Goal: Task Accomplishment & Management: Complete application form

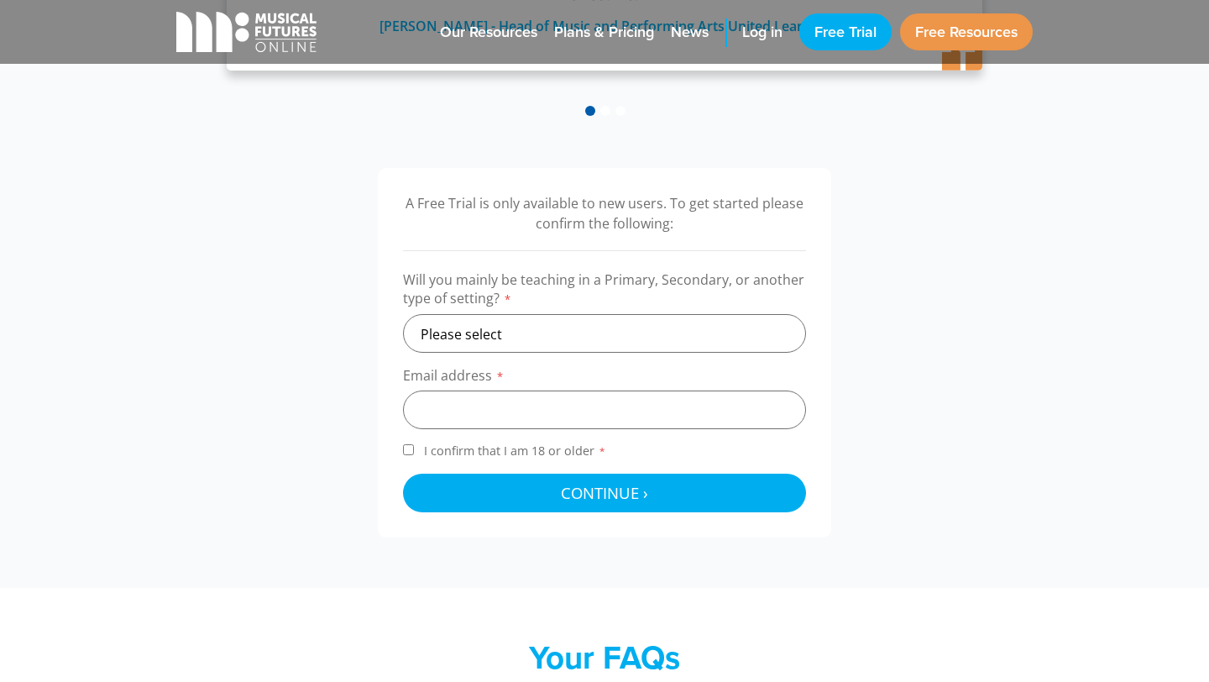
scroll to position [449, 0]
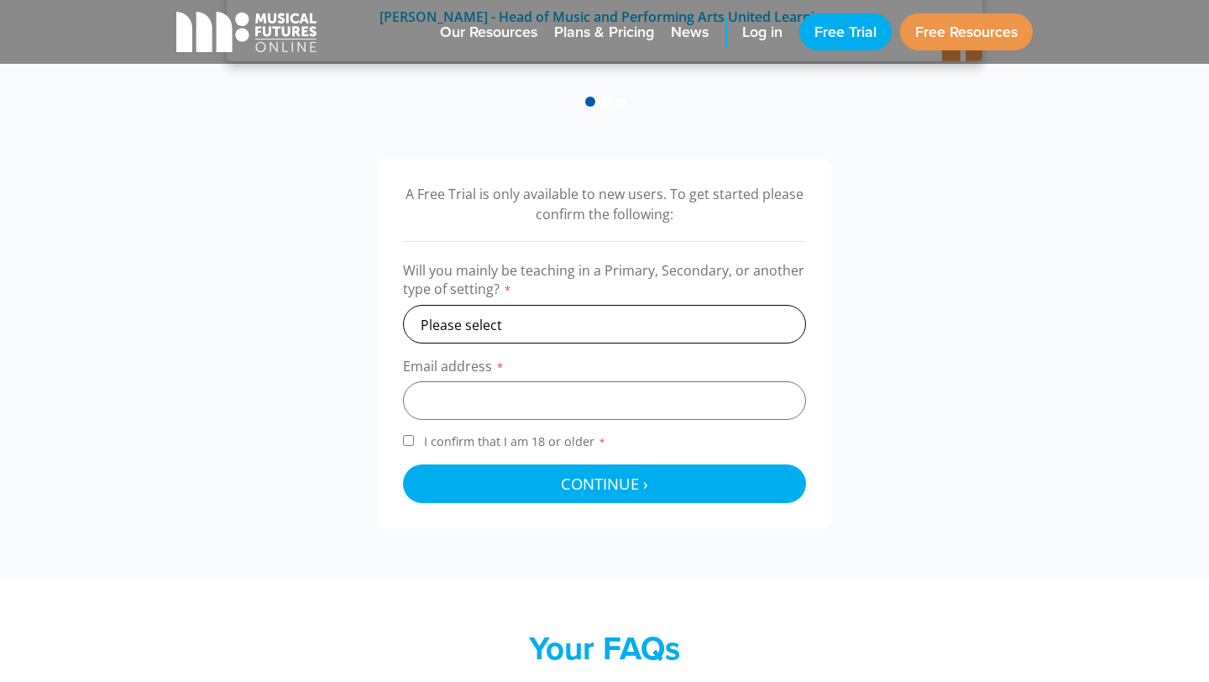
click at [531, 320] on select "Please select Primary Secondary Other" at bounding box center [604, 324] width 403 height 39
select select "secondary"
click at [403, 305] on select "Please select Primary Secondary Other" at bounding box center [604, 324] width 403 height 39
click at [478, 403] on input "email" at bounding box center [604, 400] width 403 height 39
type input "brb@mckinnonsc.vic.edu.au"
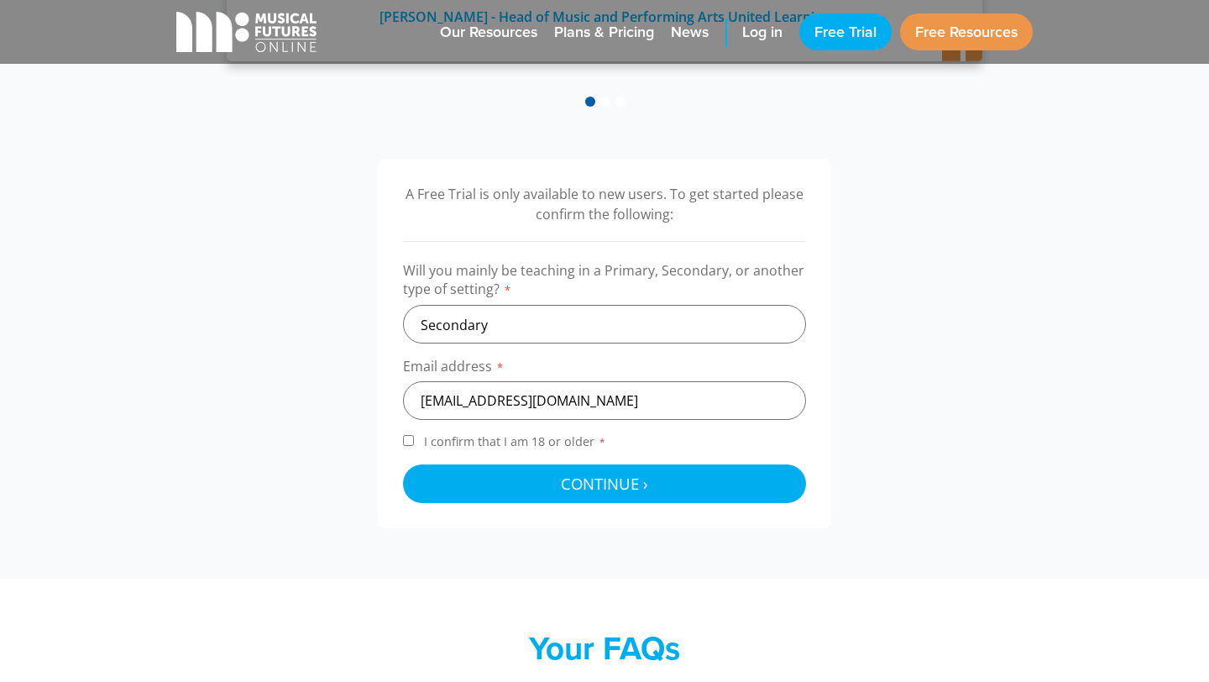
click at [408, 438] on input "I confirm that I am 18 or older *" at bounding box center [408, 440] width 11 height 11
checkbox input "true"
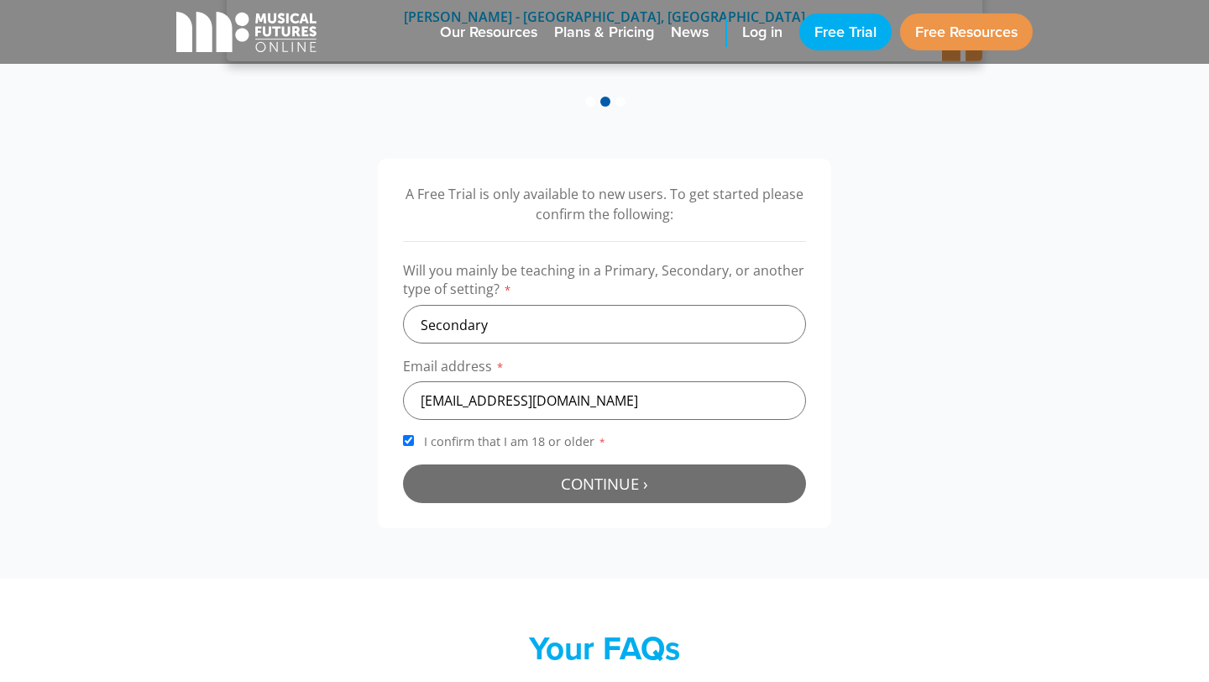
click at [767, 485] on button "Continue › Checking your details..." at bounding box center [604, 483] width 403 height 39
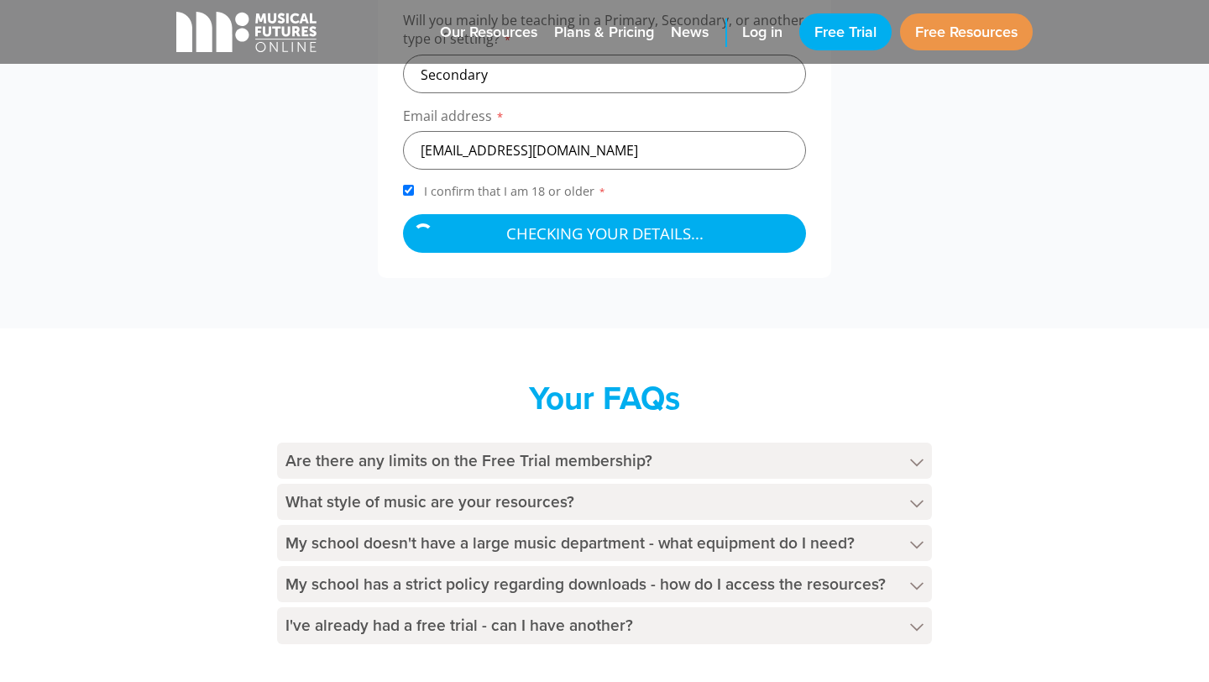
scroll to position [702, 0]
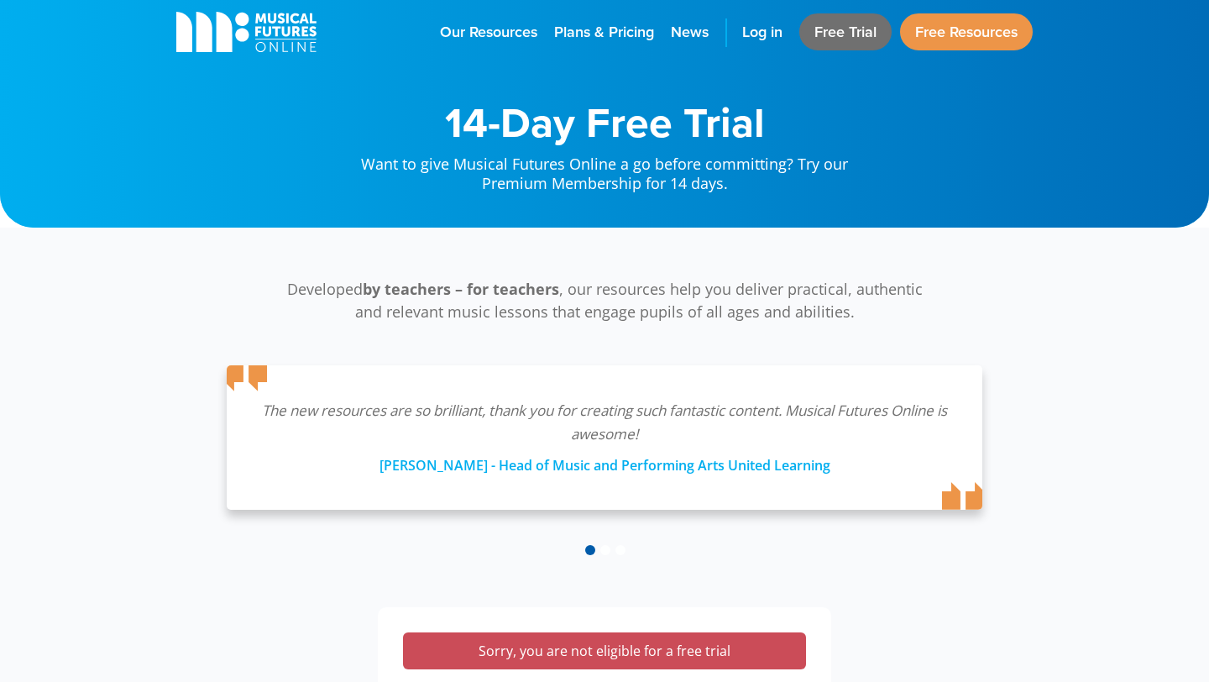
click at [844, 32] on link "Free Trial" at bounding box center [846, 31] width 92 height 37
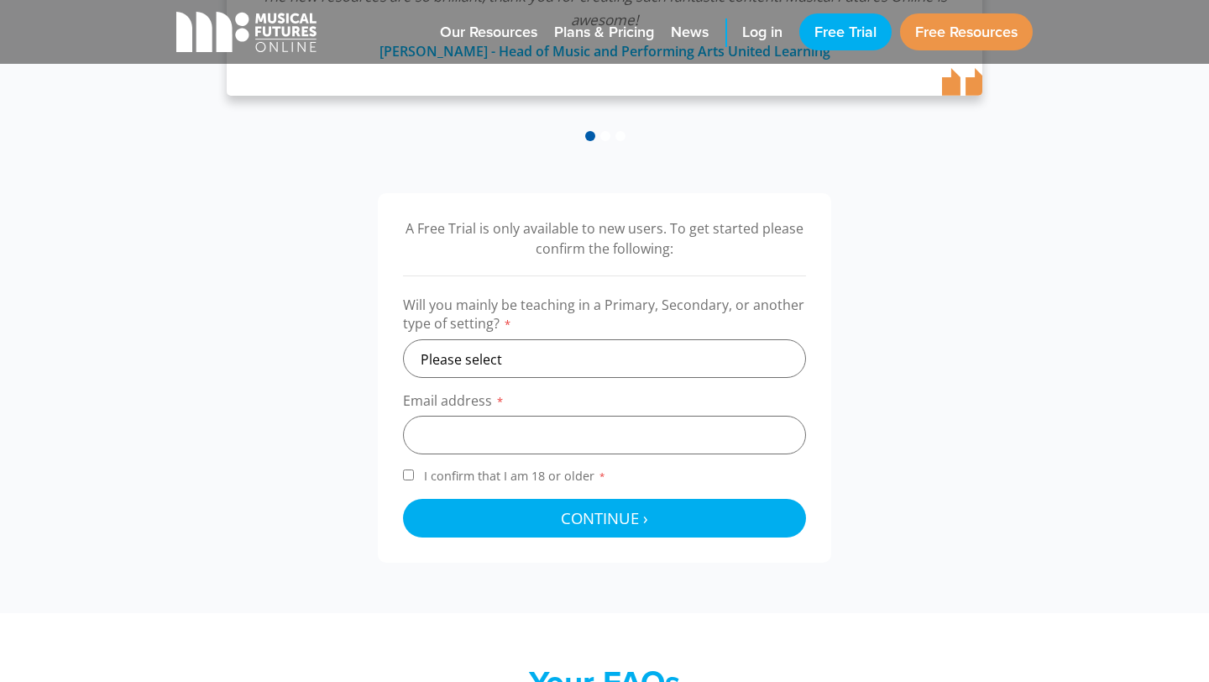
scroll to position [421, 0]
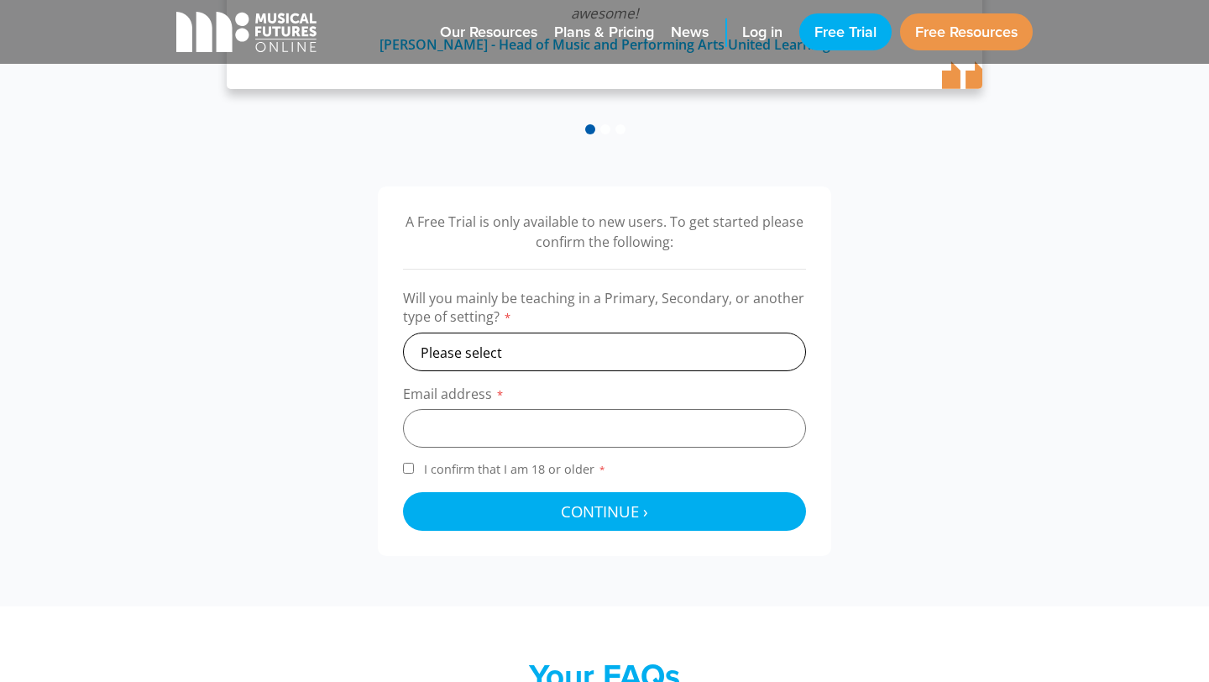
click at [535, 353] on select "Please select Primary Secondary Other" at bounding box center [604, 352] width 403 height 39
select select "secondary"
click at [403, 333] on select "Please select Primary Secondary Other" at bounding box center [604, 352] width 403 height 39
click at [460, 425] on input "email" at bounding box center [604, 428] width 403 height 39
type input "benbrowne@y7mail.com"
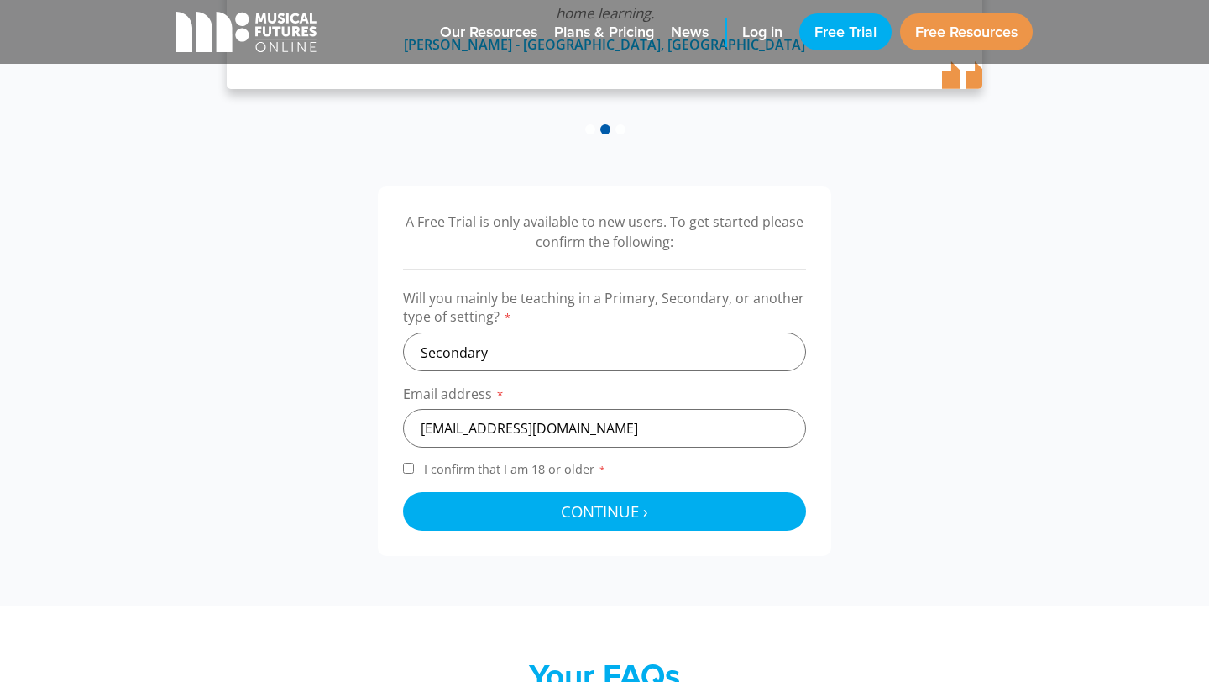
click at [405, 465] on input "I confirm that I am 18 or older *" at bounding box center [408, 468] width 11 height 11
checkbox input "true"
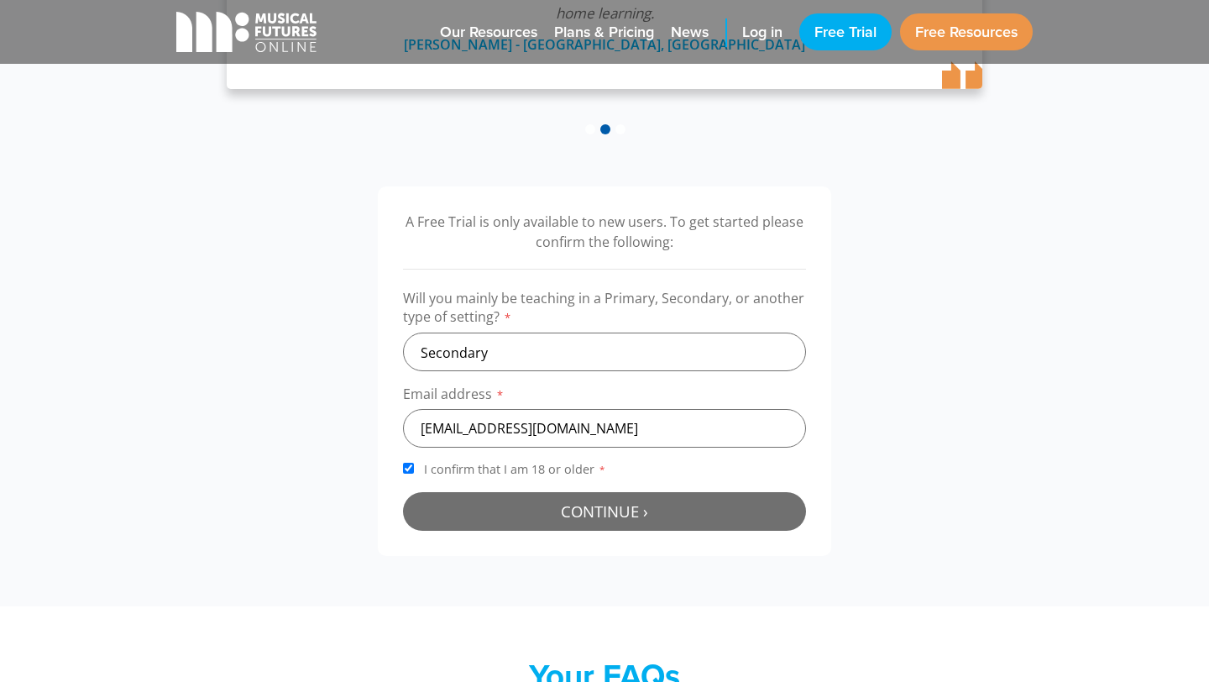
click at [674, 502] on button "Continue › Checking your details..." at bounding box center [604, 511] width 403 height 39
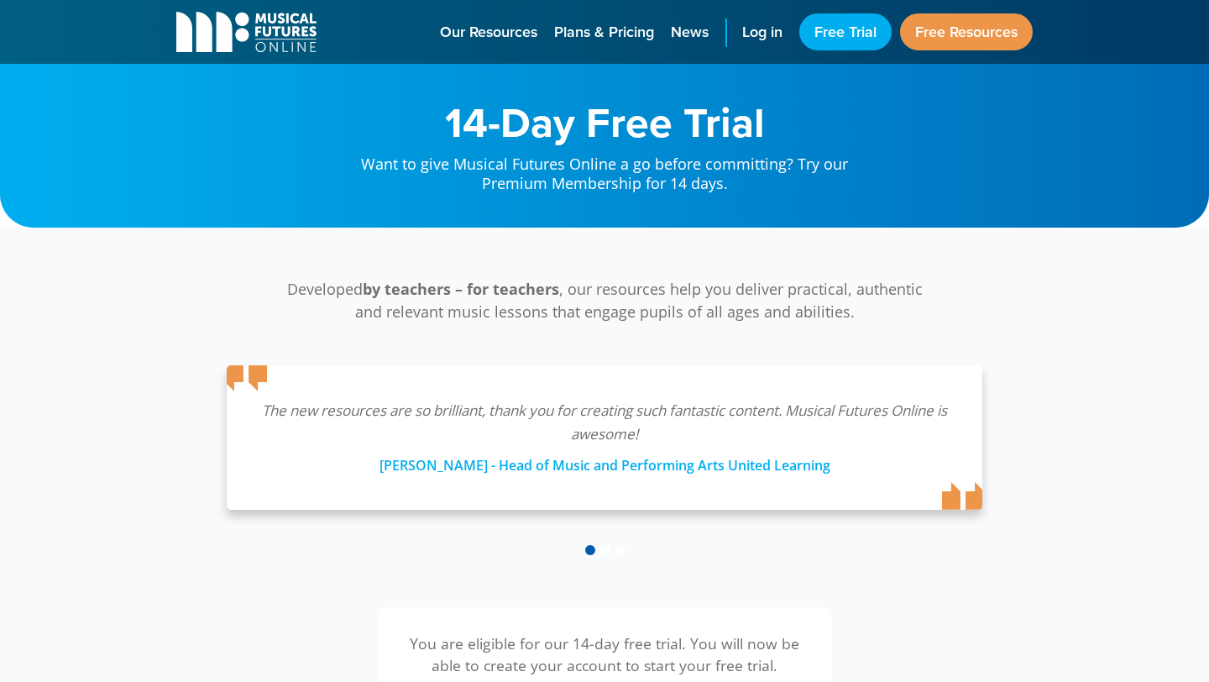
scroll to position [540, 0]
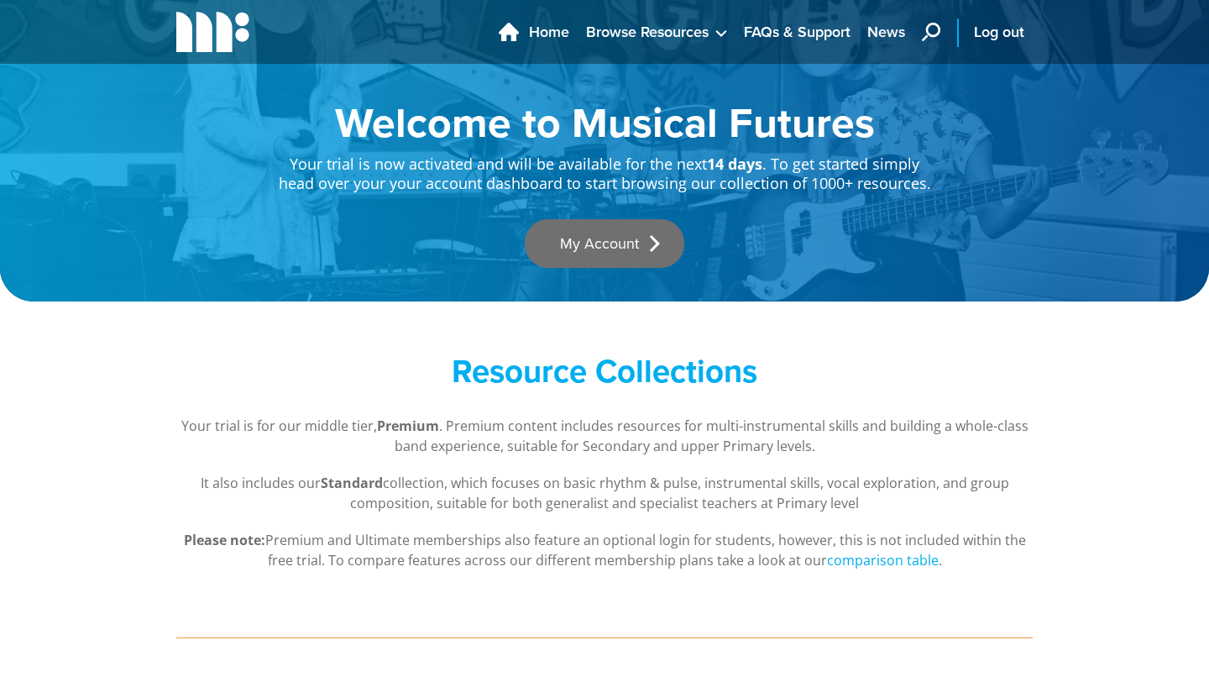
click at [629, 252] on link "My Account" at bounding box center [605, 243] width 160 height 49
